Goal: Complete application form

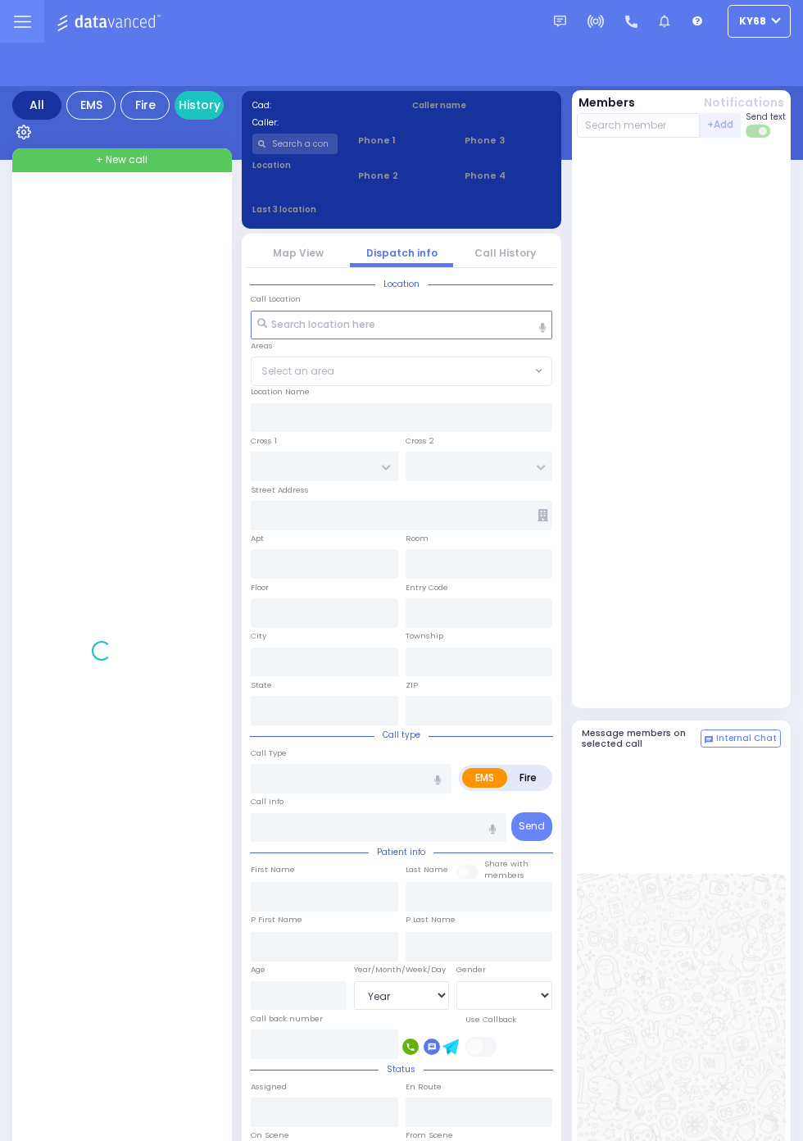
select select "Year"
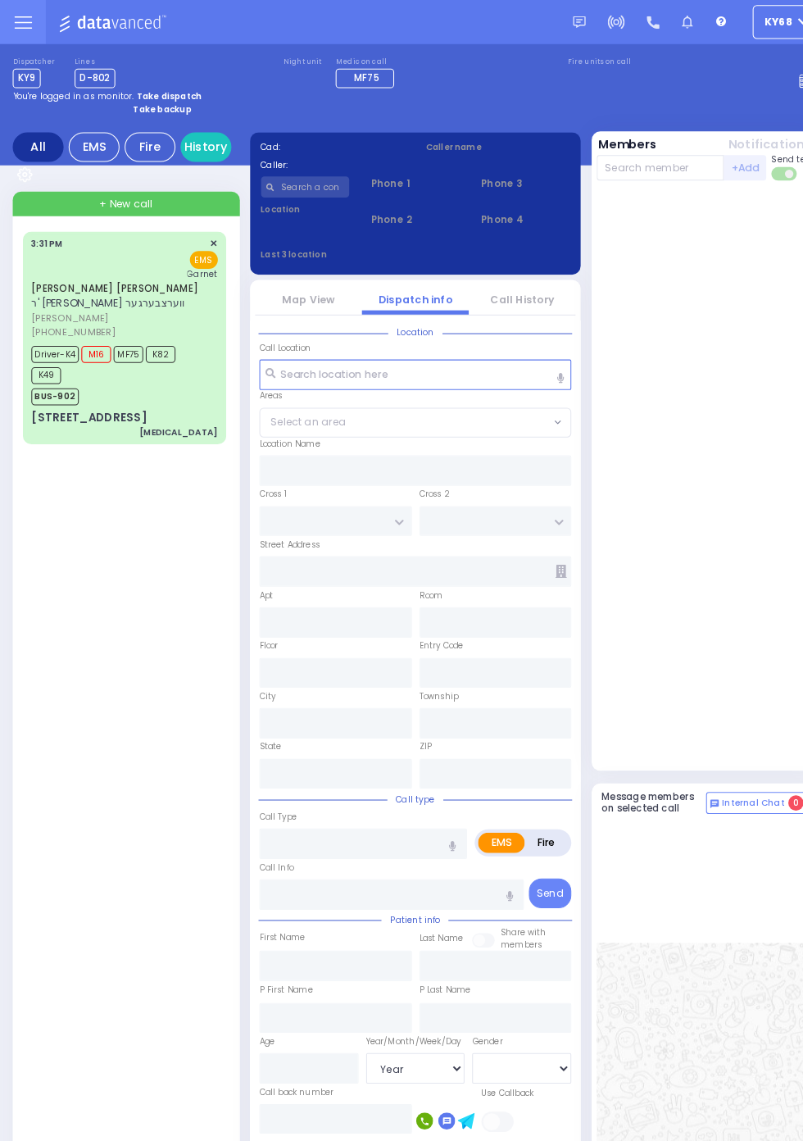
click at [120, 371] on div "BUS-902" at bounding box center [115, 381] width 170 height 20
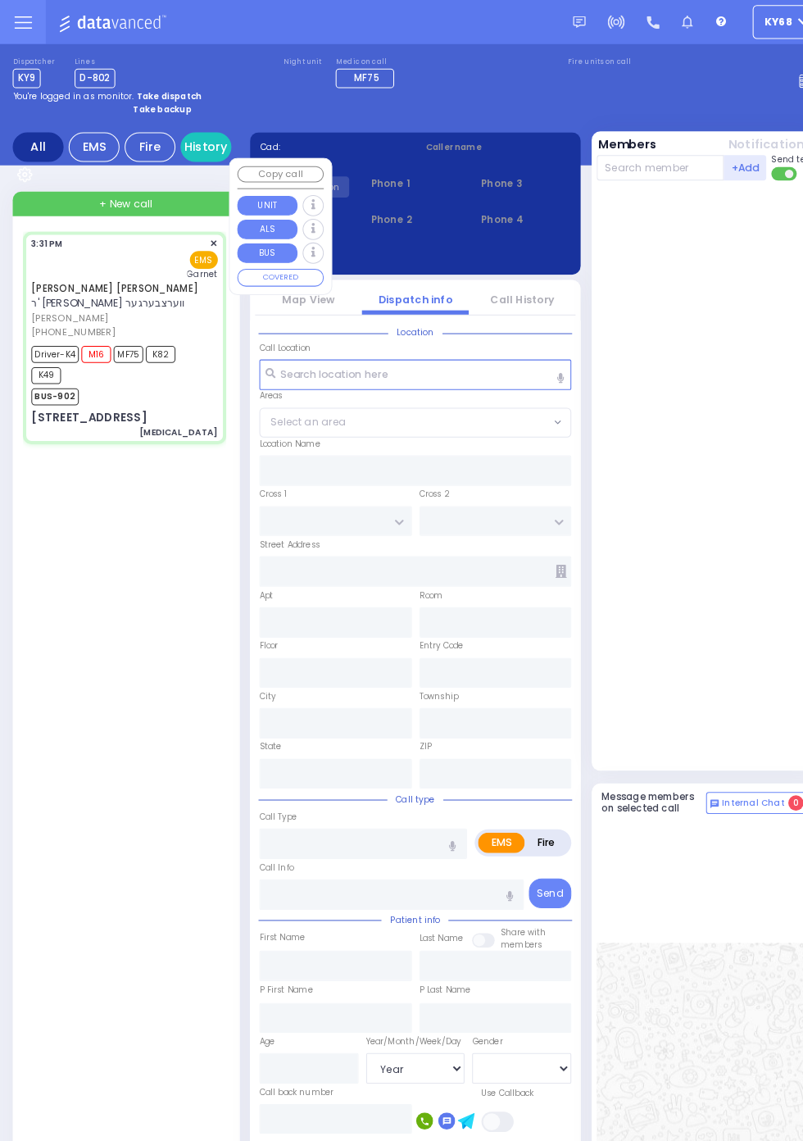
select select
type input "[MEDICAL_DATA]"
radio input "true"
type input "[PERSON_NAME]"
type input "KAHANA"
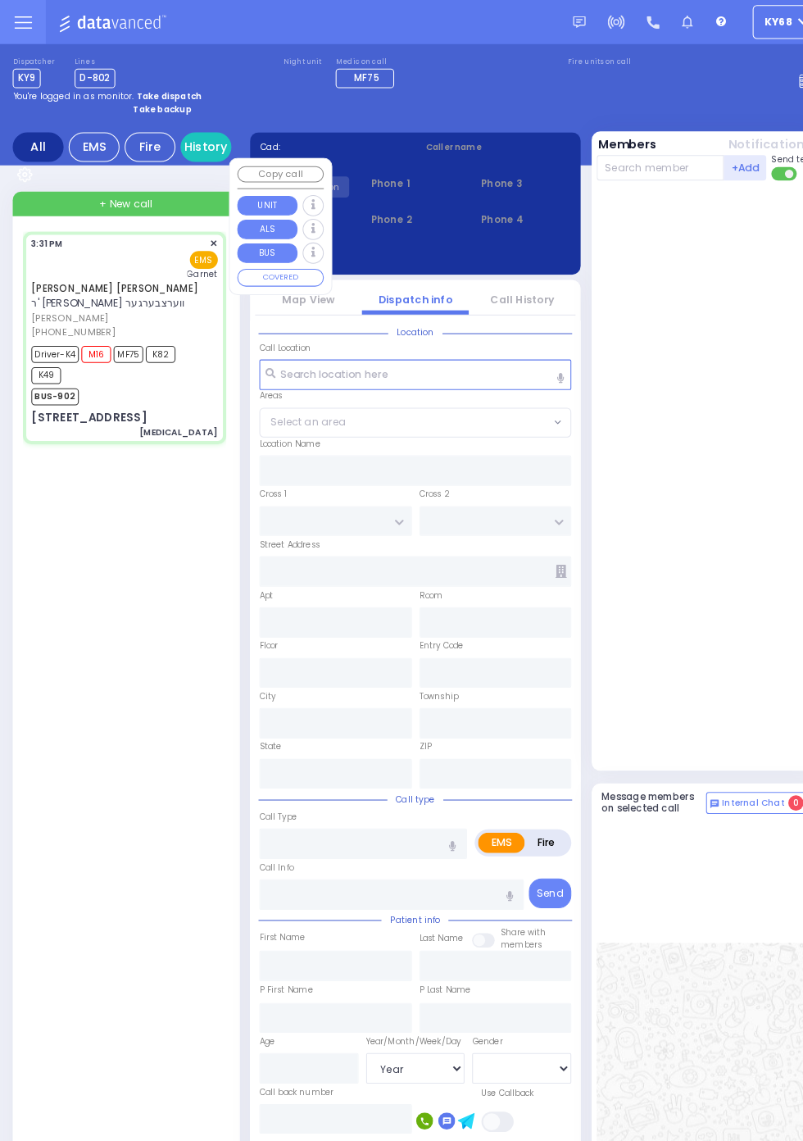
type input "[PERSON_NAME]"
type input "22"
select select "Year"
select select "[DEMOGRAPHIC_DATA]"
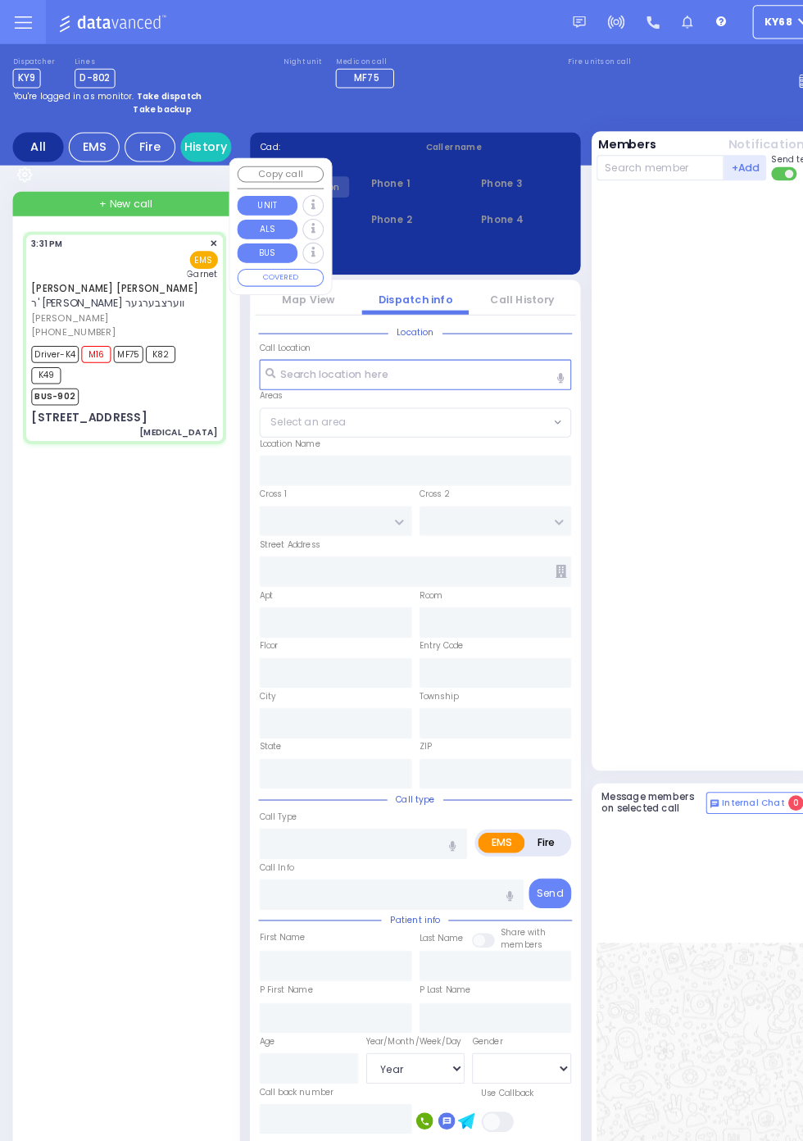
type input "15:31"
type input "15:33"
type input "15:35"
type input "16:00"
type input "16:40"
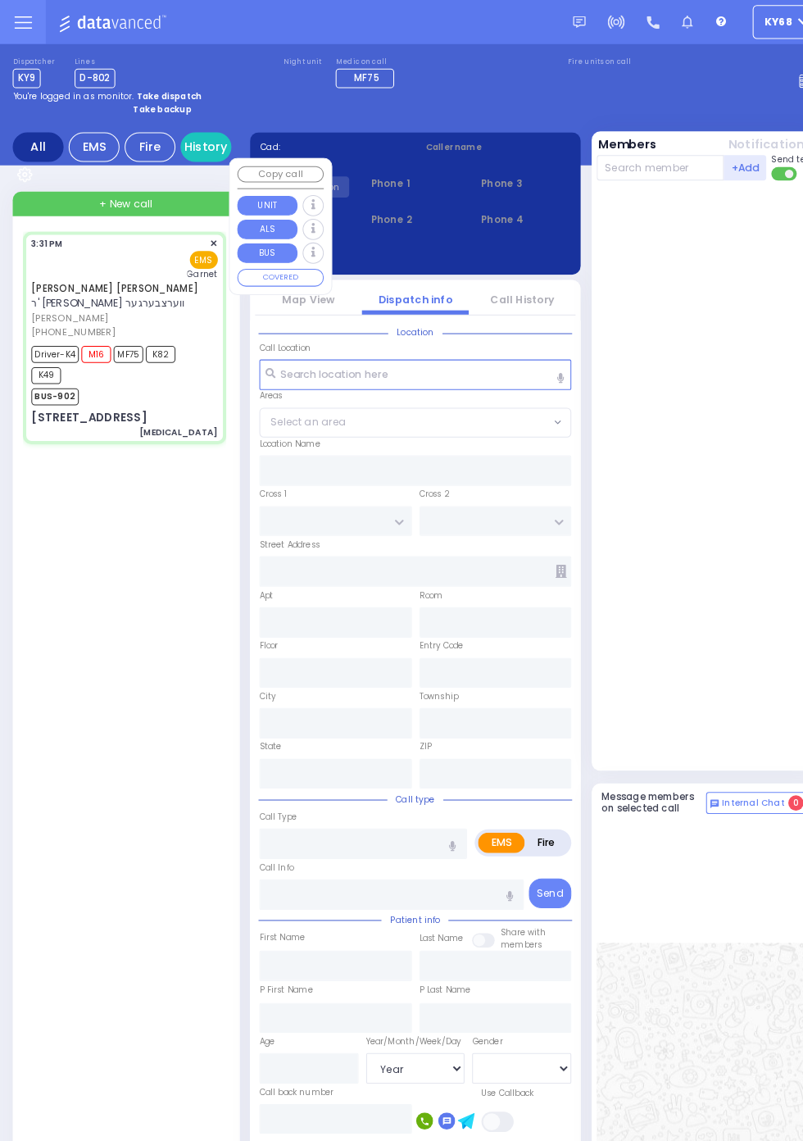
type input "16:45"
type input "[GEOGRAPHIC_DATA]"
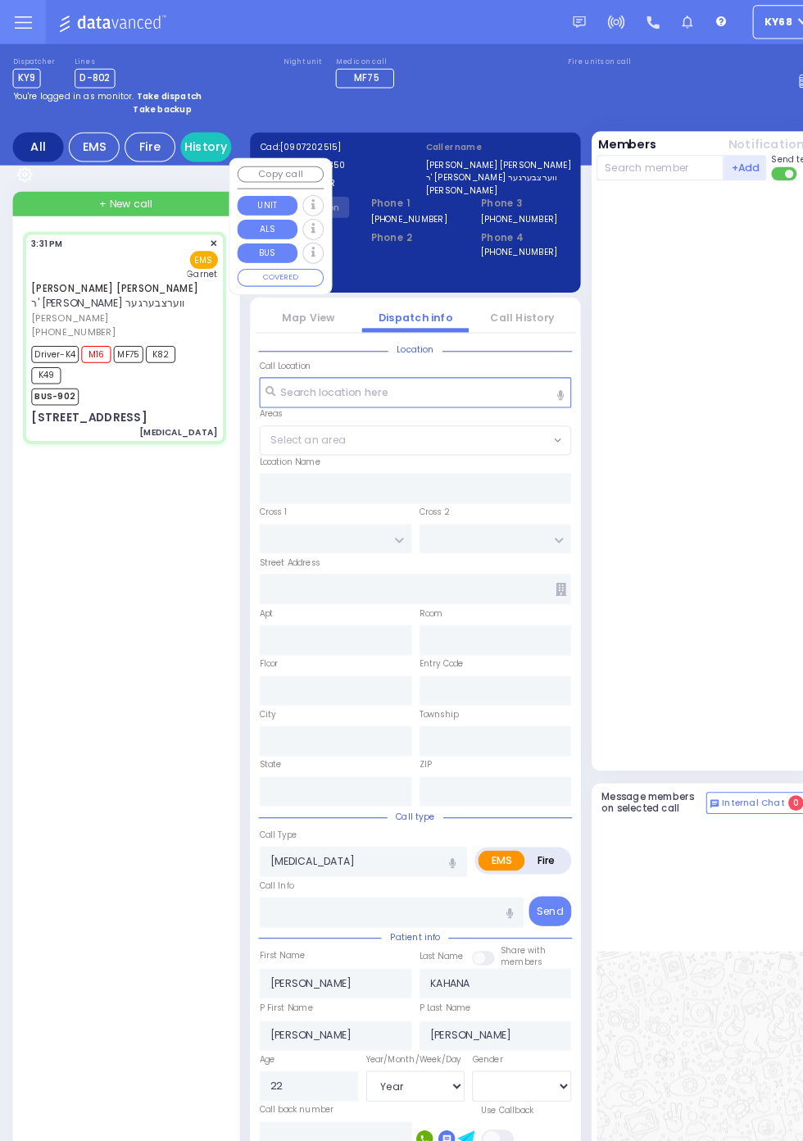
type input "KALEV WAY"
type input "TARNOPOL WAY"
type input "[STREET_ADDRESS]"
type input "011"
type input "[PERSON_NAME]"
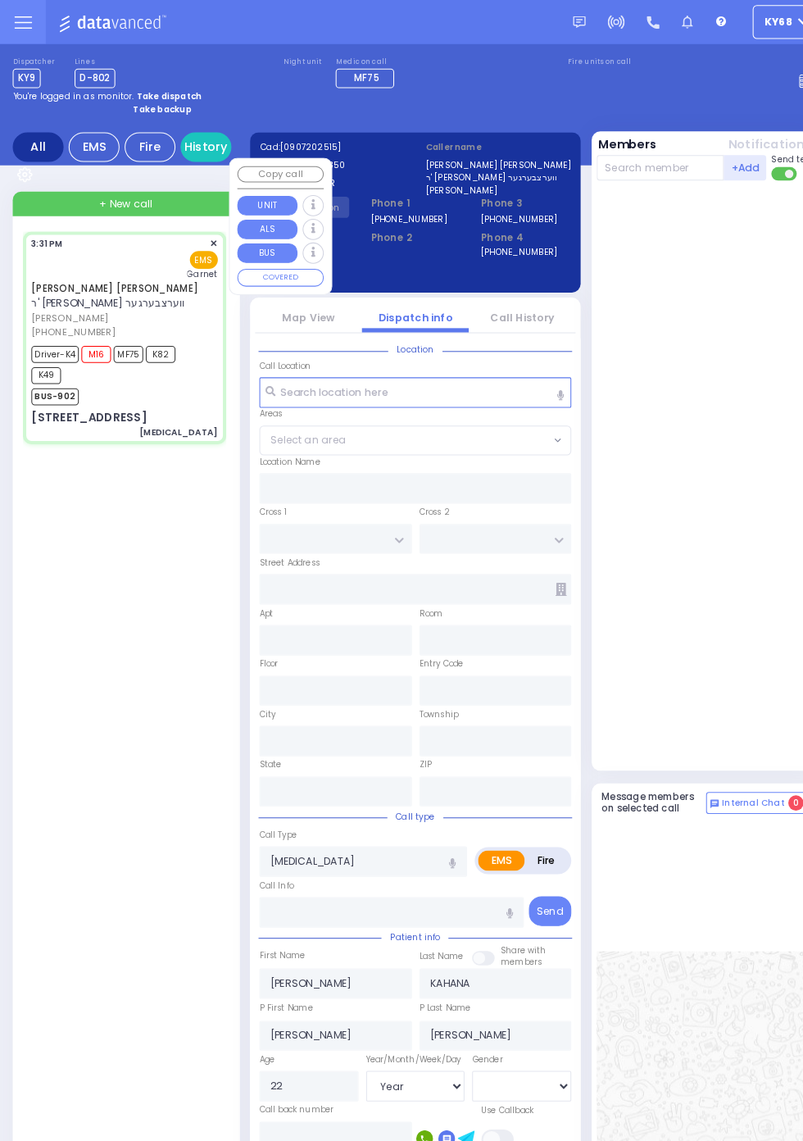
type input "[US_STATE]"
type input "10950"
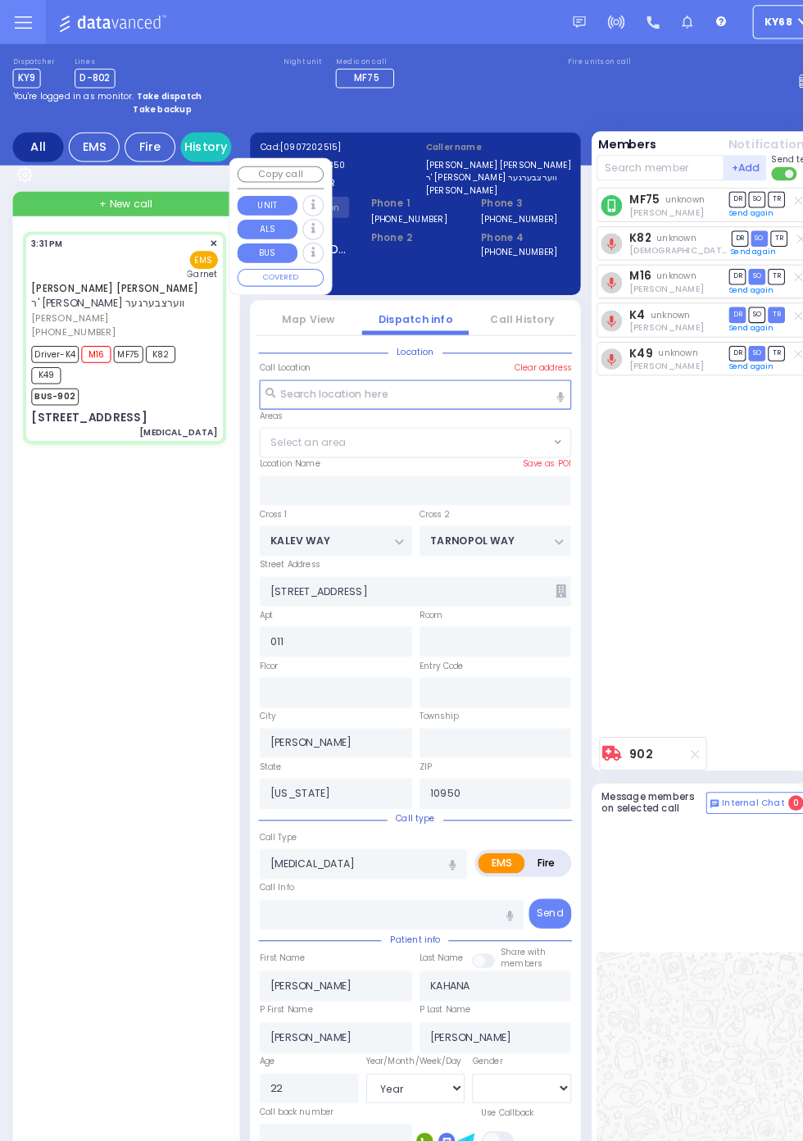
select select "SECTION 3"
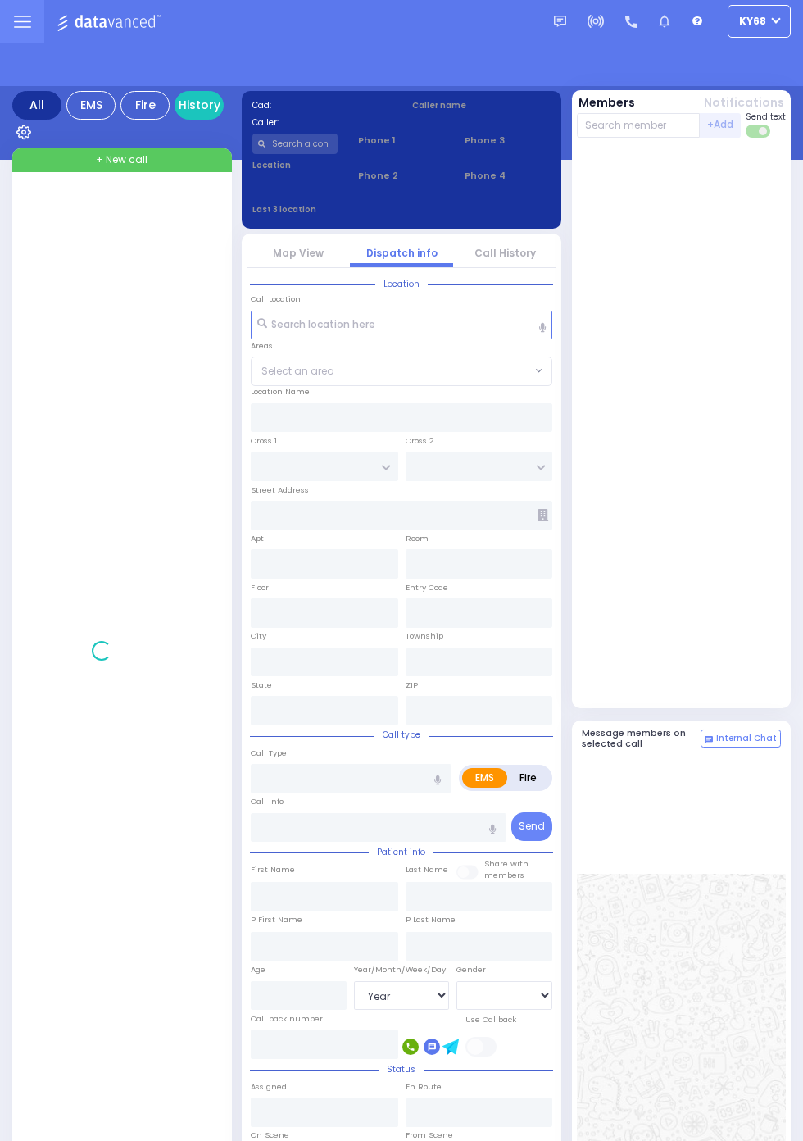
select select "Year"
select select "[DEMOGRAPHIC_DATA]"
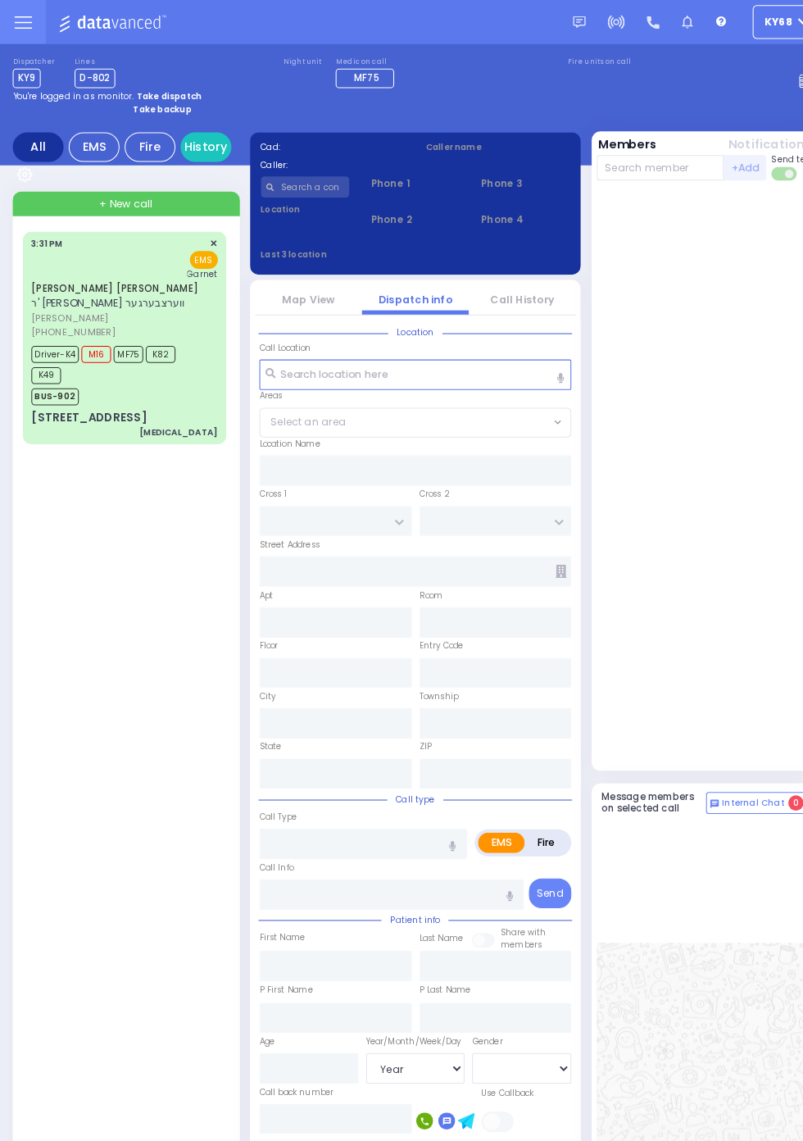
click at [30, 396] on div "[STREET_ADDRESS]" at bounding box center [86, 404] width 112 height 16
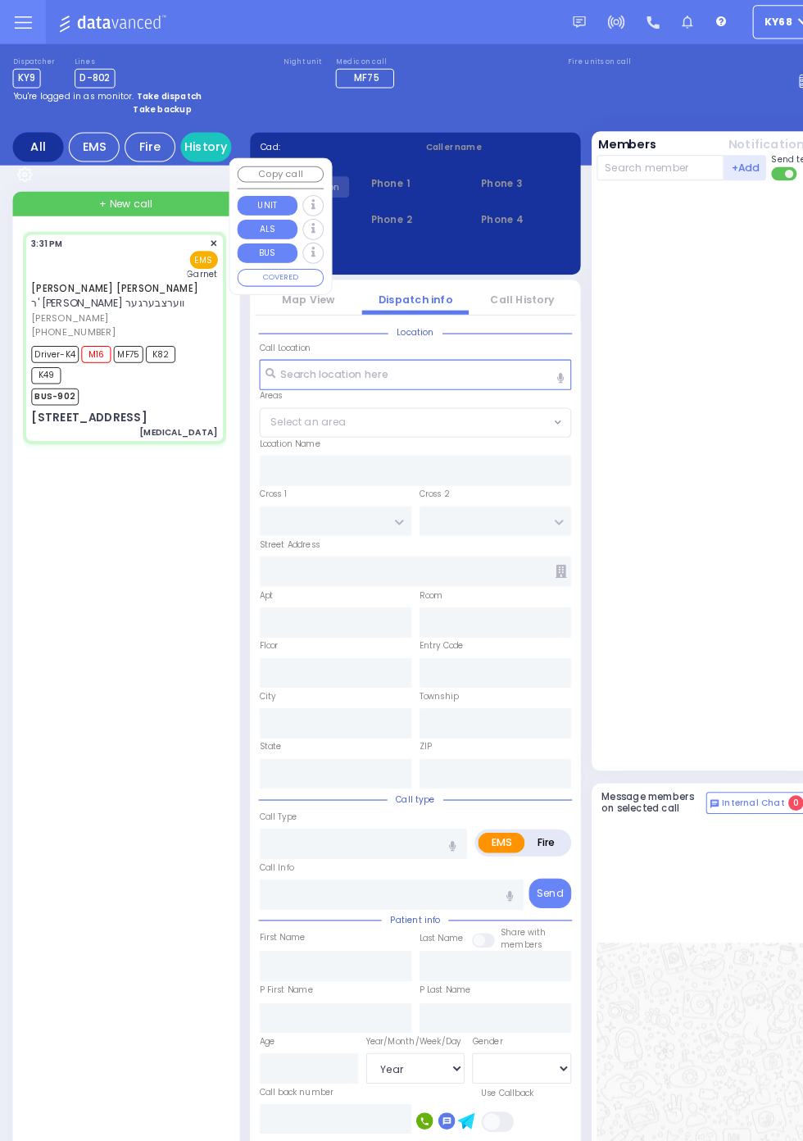
select select
type input "[MEDICAL_DATA]"
radio input "true"
type input "[PERSON_NAME]"
type input "KAHANA"
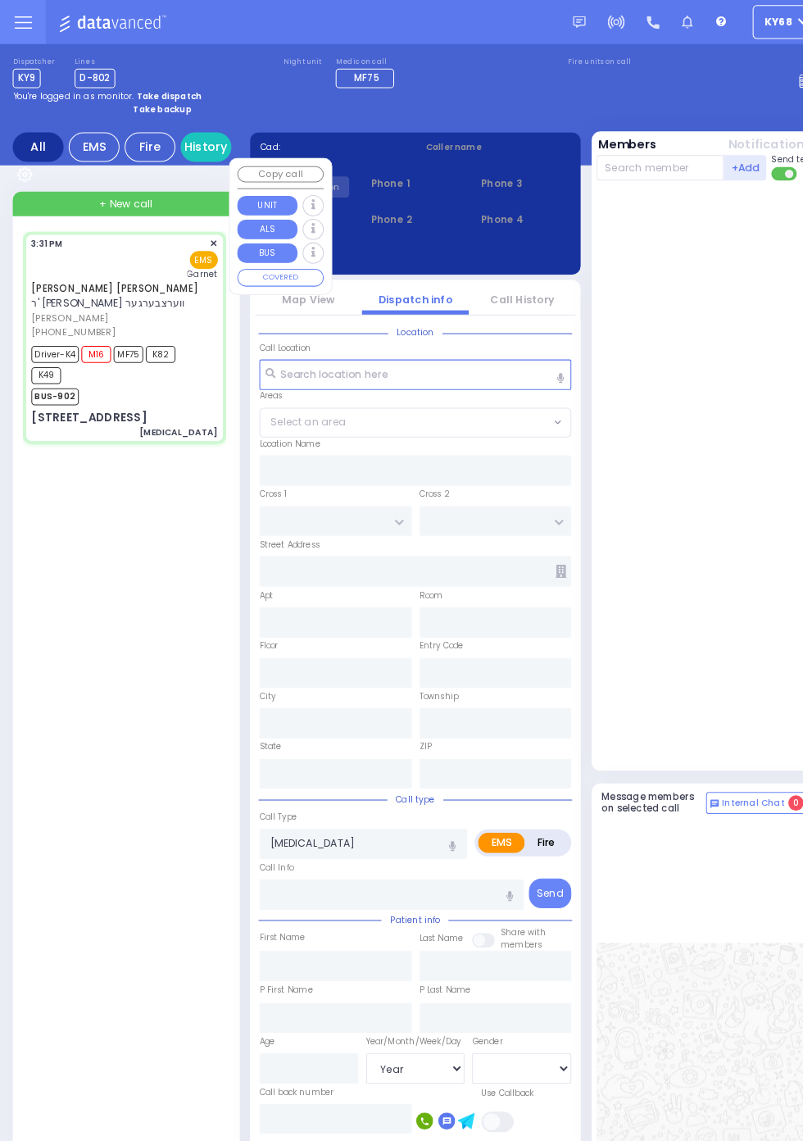
type input "[PERSON_NAME]"
type input "22"
select select "Year"
select select "[DEMOGRAPHIC_DATA]"
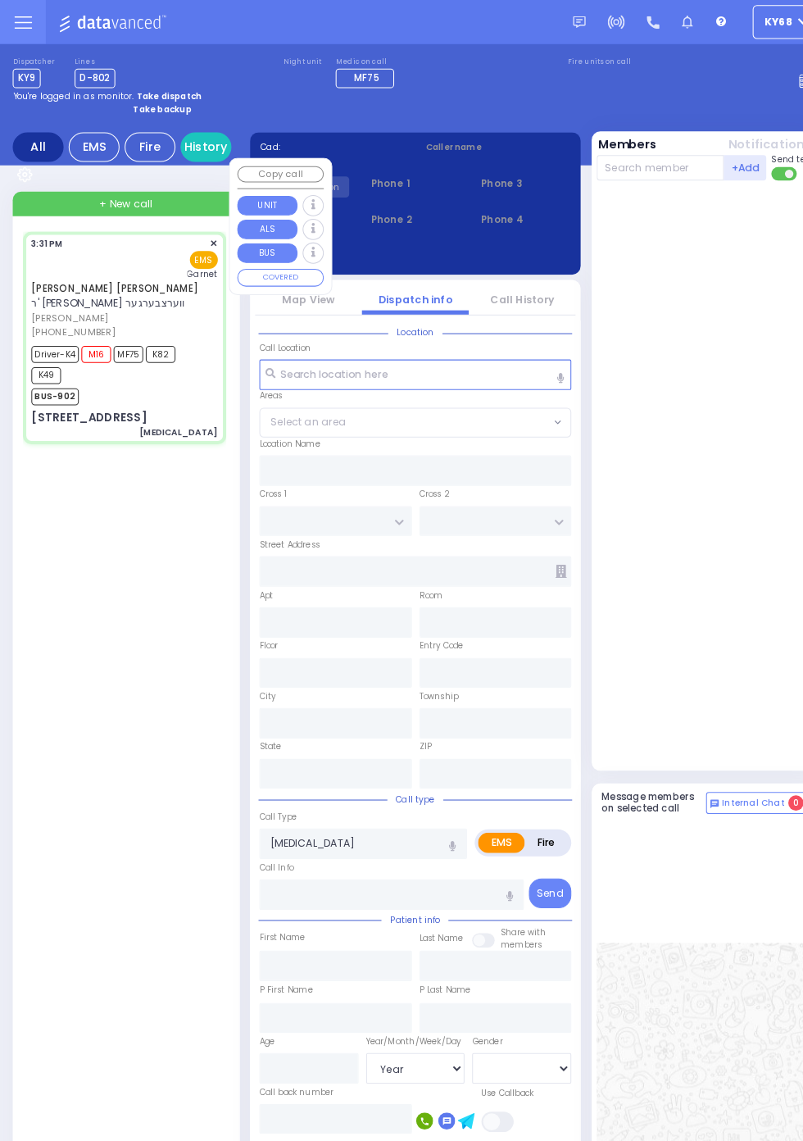
type input "15:31"
type input "15:33"
type input "15:35"
type input "16:00"
type input "16:40"
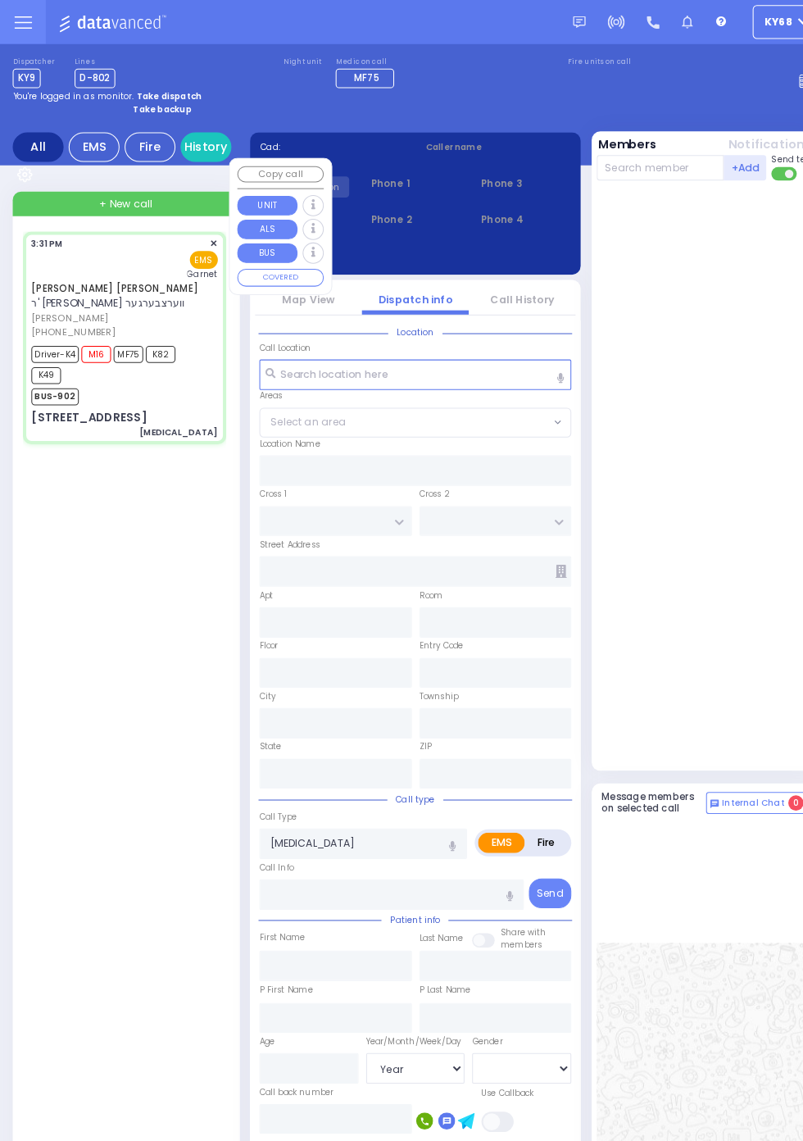
type input "16:45"
type input "[GEOGRAPHIC_DATA]"
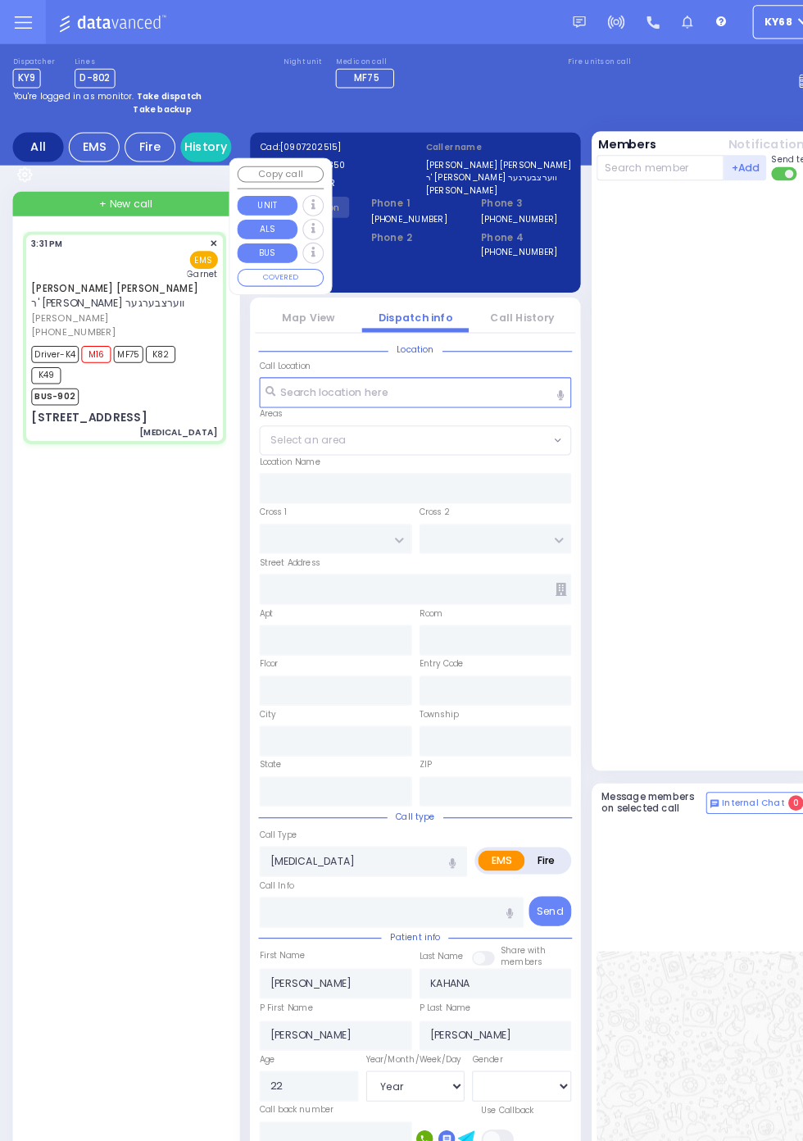
type input "KALEV WAY"
type input "TARNOPOL WAY"
type input "[STREET_ADDRESS]"
type input "011"
type input "[PERSON_NAME]"
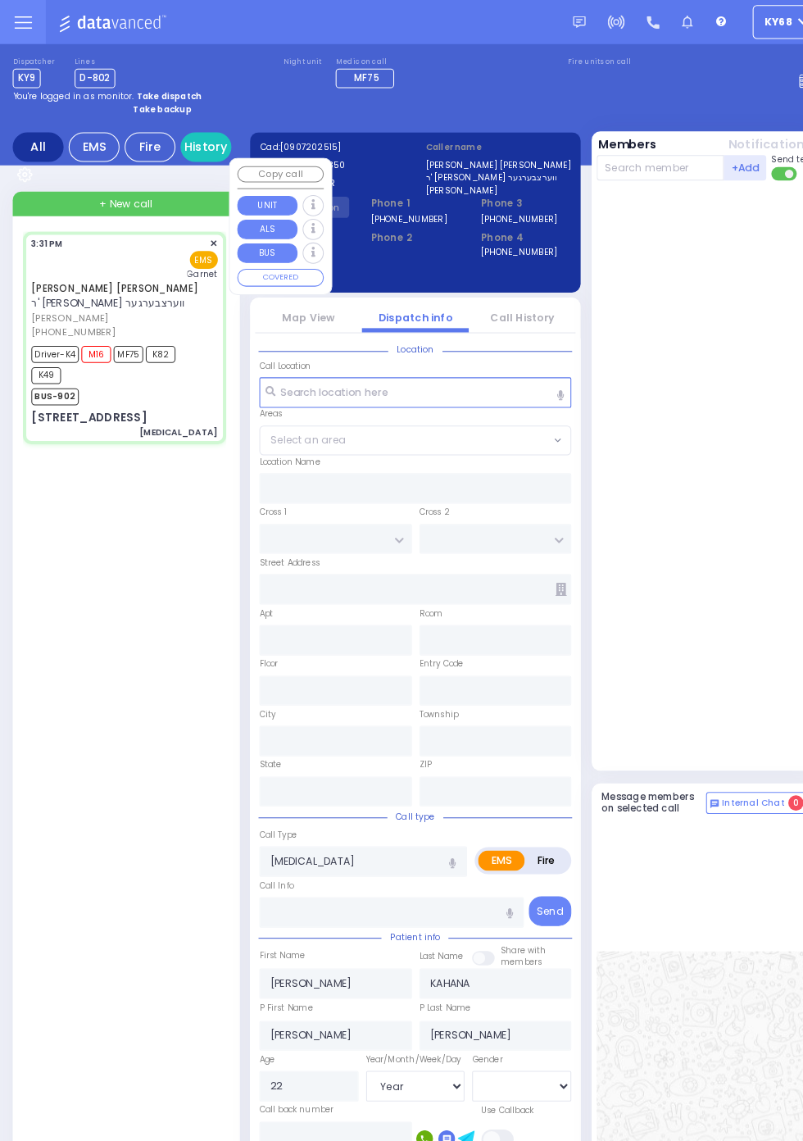
type input "[US_STATE]"
type input "10950"
select select "SECTION 3"
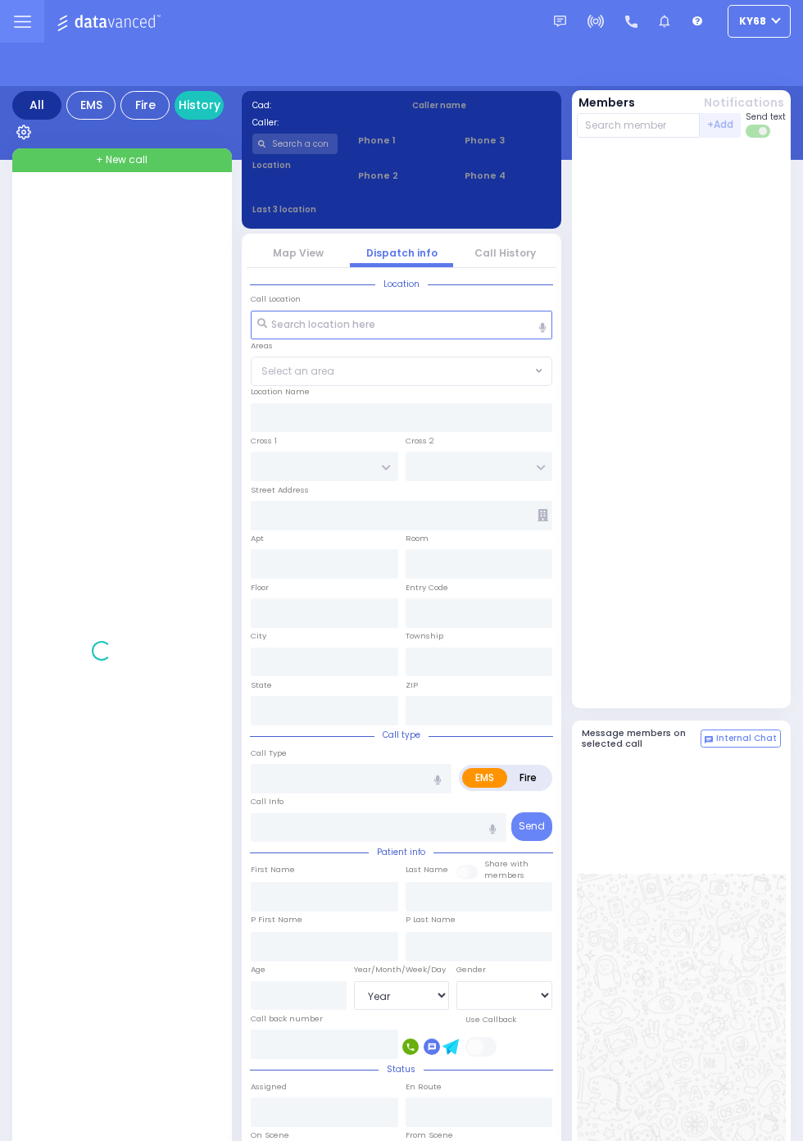
select select "Year"
select select "[DEMOGRAPHIC_DATA]"
